Goal: Task Accomplishment & Management: Manage account settings

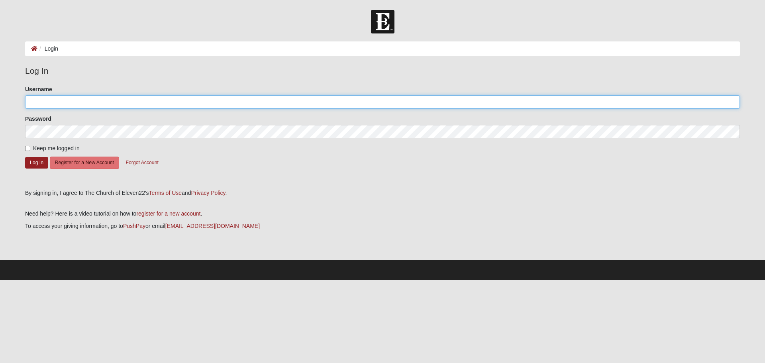
type input "lauriecreech@ymail.com"
click at [115, 98] on input "lauriecreech@ymail.com" at bounding box center [382, 102] width 715 height 14
click at [253, 181] on form "Please correct the following: Username lauriecreech@ymail.com Password Keep me …" at bounding box center [382, 134] width 715 height 98
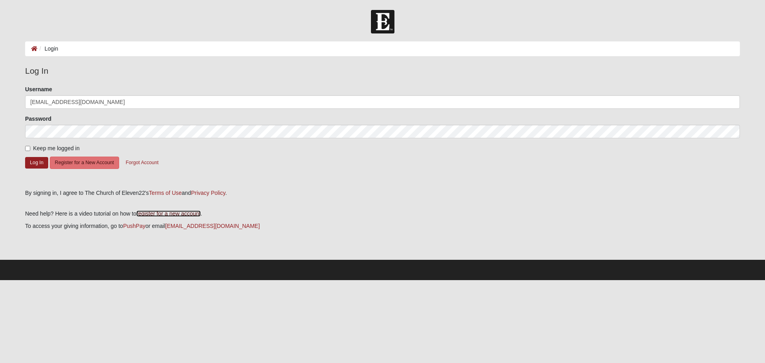
click at [183, 216] on link "register for a new account" at bounding box center [168, 213] width 64 height 6
click at [137, 163] on button "Forgot Account" at bounding box center [142, 163] width 43 height 12
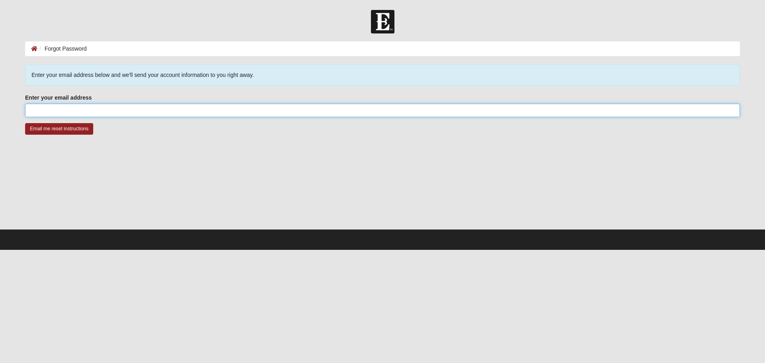
click at [55, 112] on input "Enter your email address" at bounding box center [382, 111] width 715 height 14
type input "hoveycreech13@gmail.com"
click at [64, 132] on input "Email me reset instructions" at bounding box center [59, 129] width 68 height 12
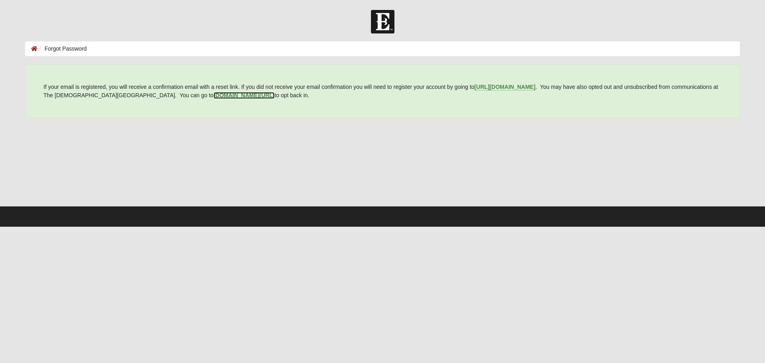
click at [223, 96] on b "my.coe22.com/resubscribe" at bounding box center [244, 95] width 61 height 6
